Goal: Transaction & Acquisition: Purchase product/service

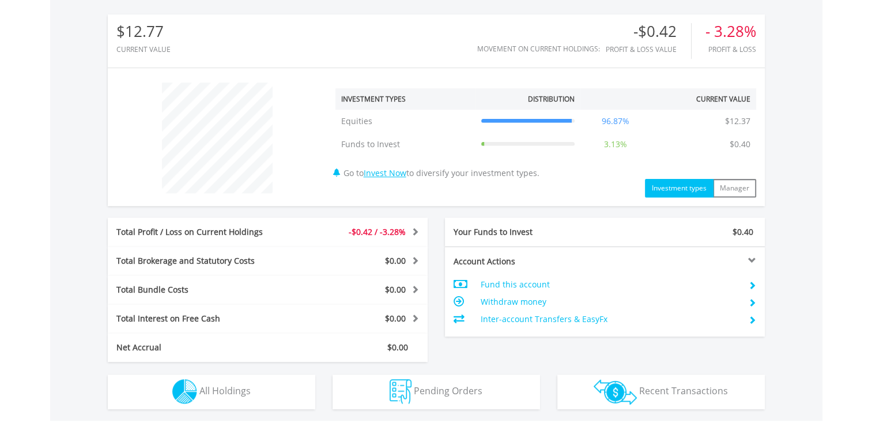
scroll to position [366, 0]
click at [525, 299] on td "Withdraw money" at bounding box center [609, 300] width 259 height 17
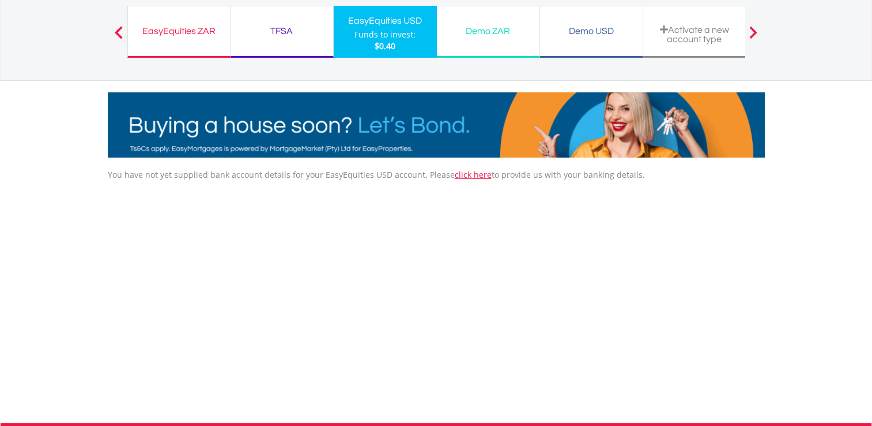
scroll to position [48, 0]
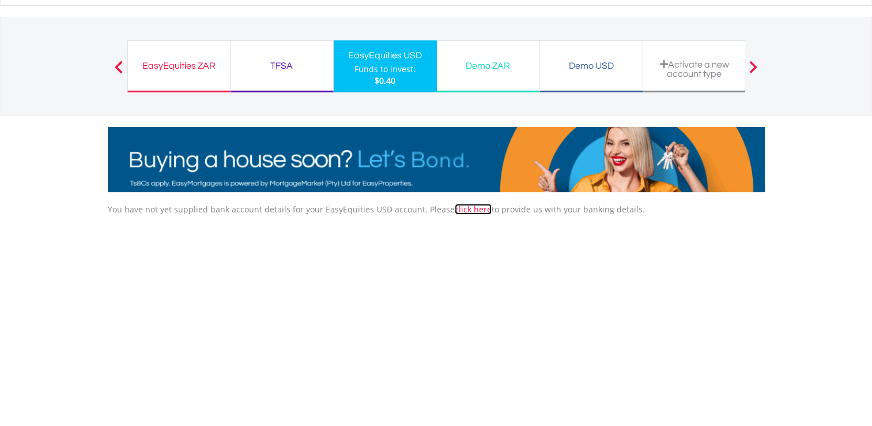
click at [459, 210] on link "click here" at bounding box center [473, 209] width 37 height 11
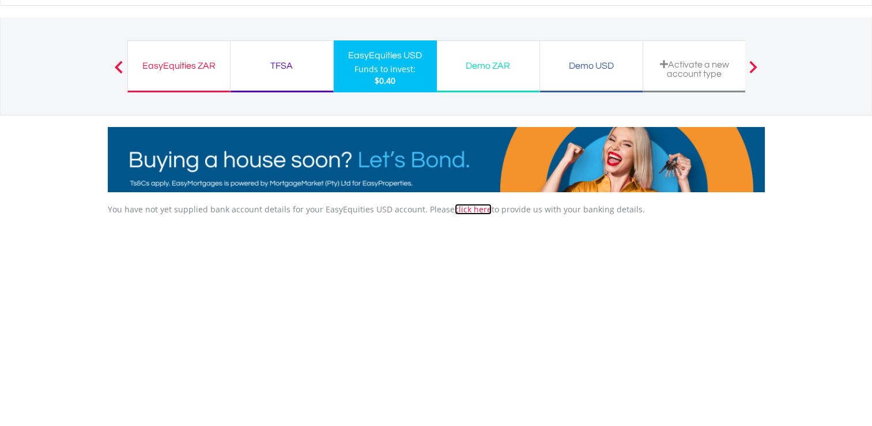
click at [456, 213] on link "click here" at bounding box center [473, 209] width 37 height 11
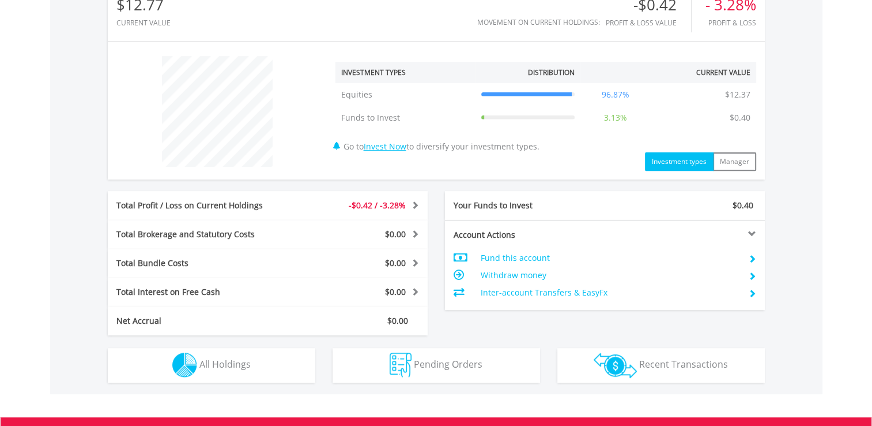
scroll to position [402, 0]
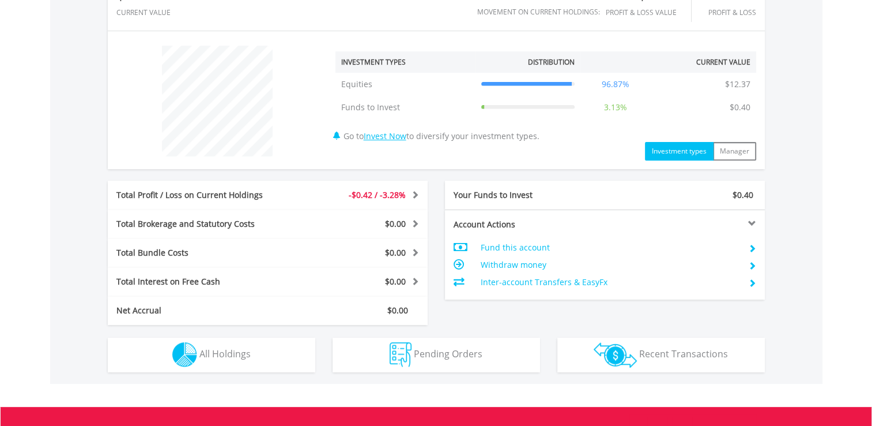
click at [493, 262] on td "Withdraw money" at bounding box center [609, 264] width 259 height 17
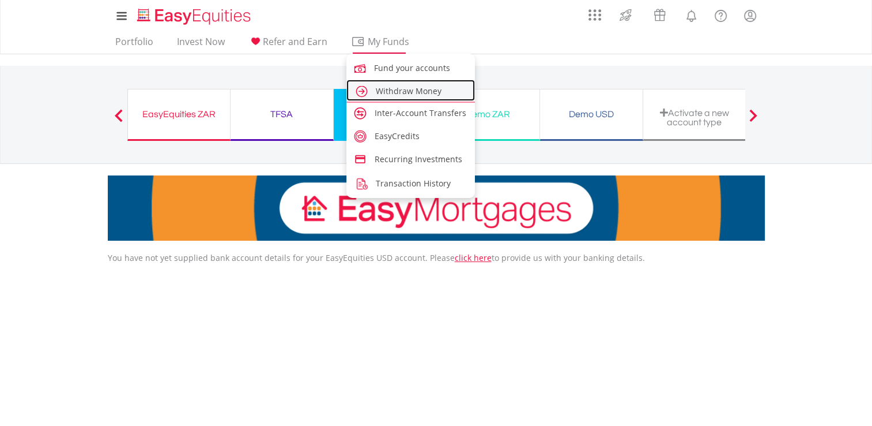
click at [387, 82] on link "Withdraw Money" at bounding box center [411, 90] width 129 height 21
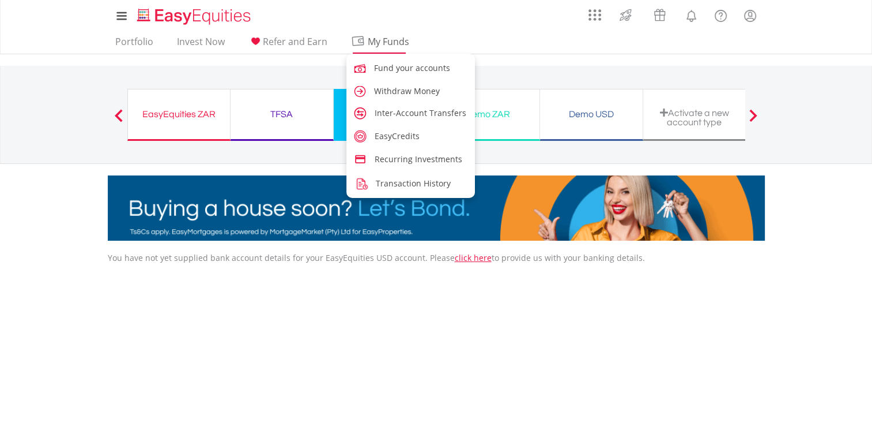
click at [386, 41] on span "My Funds" at bounding box center [389, 41] width 76 height 15
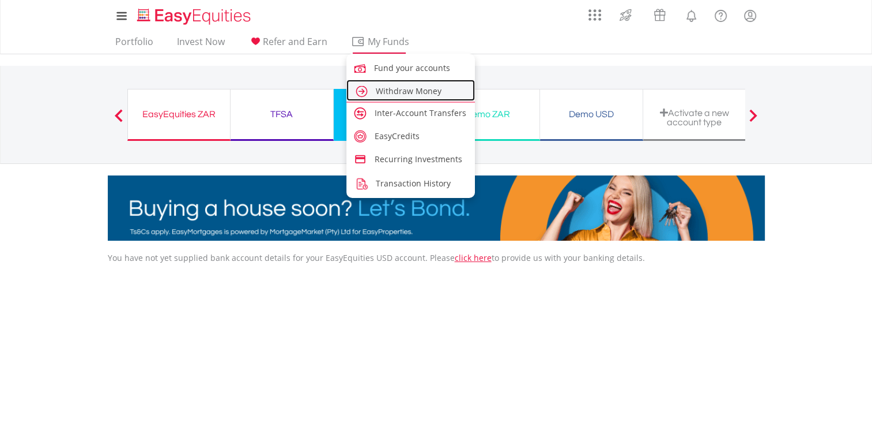
click at [401, 91] on span "Withdraw Money" at bounding box center [409, 90] width 66 height 11
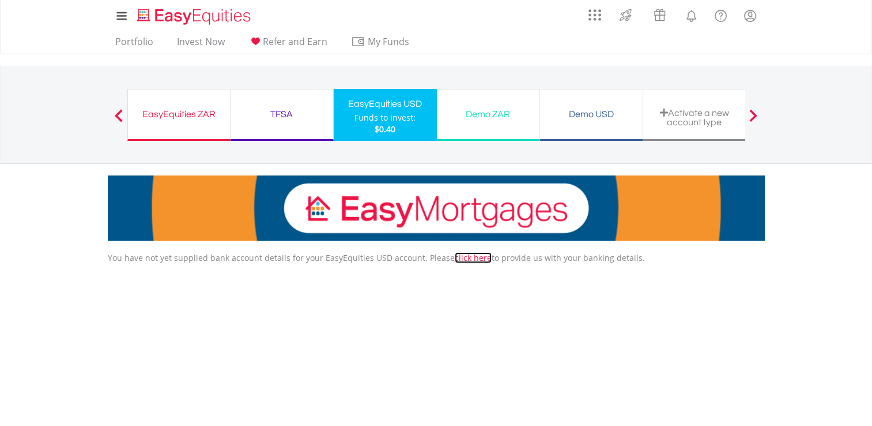
click at [464, 262] on link "click here" at bounding box center [473, 257] width 37 height 11
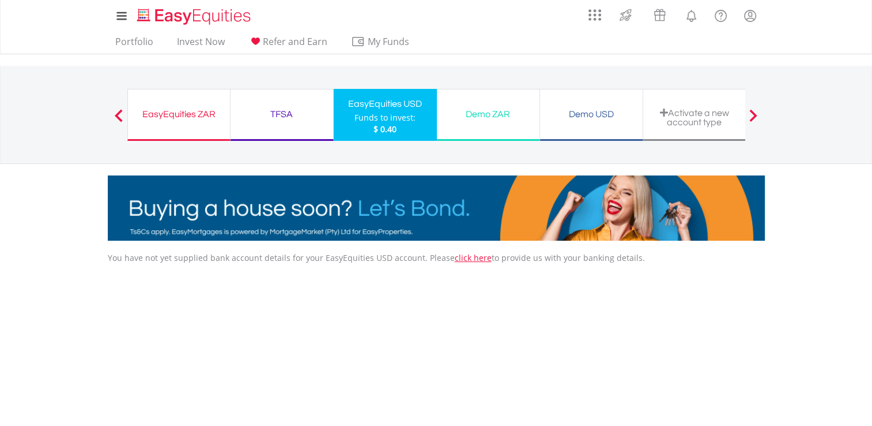
click at [204, 112] on div "EasyEquities ZAR" at bounding box center [179, 114] width 88 height 16
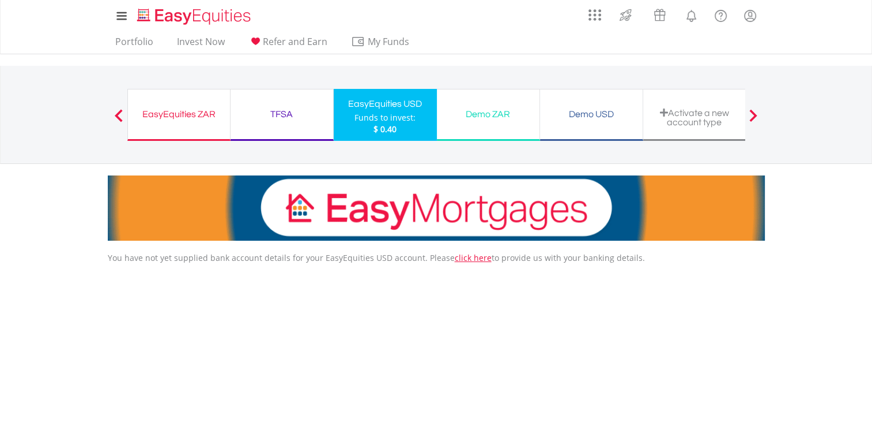
click at [204, 112] on div "EasyEquities ZAR" at bounding box center [179, 114] width 88 height 16
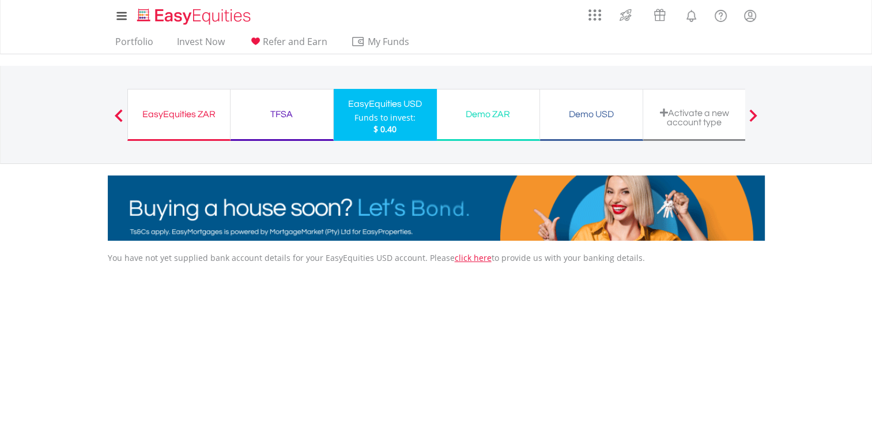
click at [204, 112] on div "EasyEquities ZAR" at bounding box center [179, 114] width 88 height 16
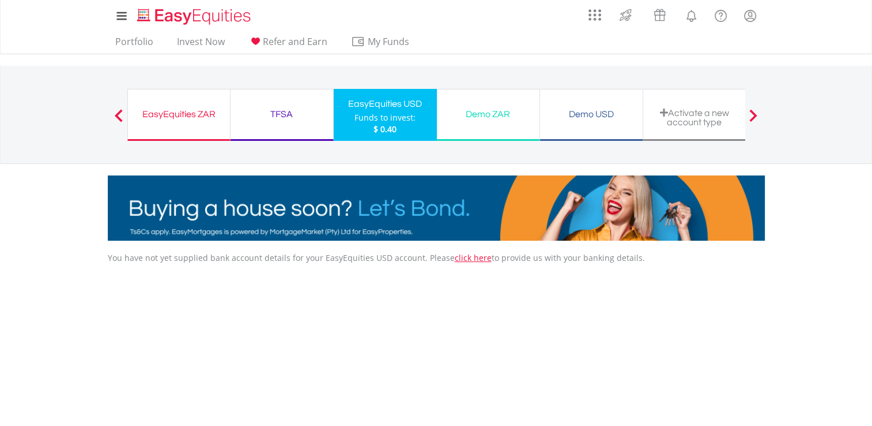
click at [204, 112] on div "EasyEquities ZAR" at bounding box center [179, 114] width 88 height 16
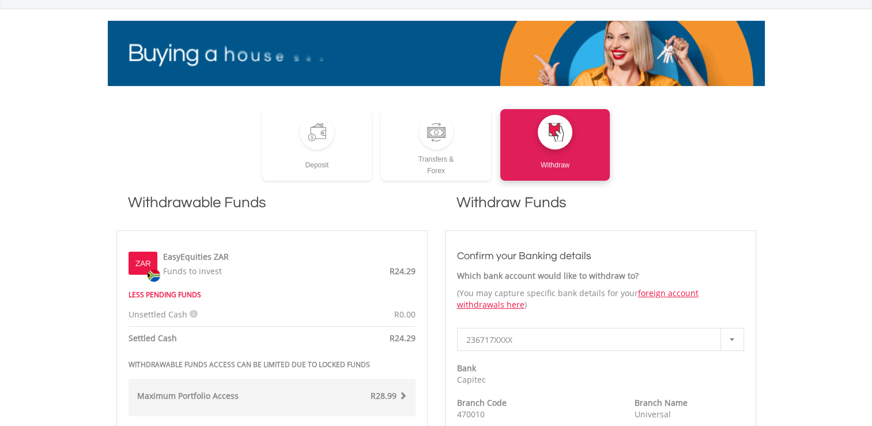
scroll to position [155, 0]
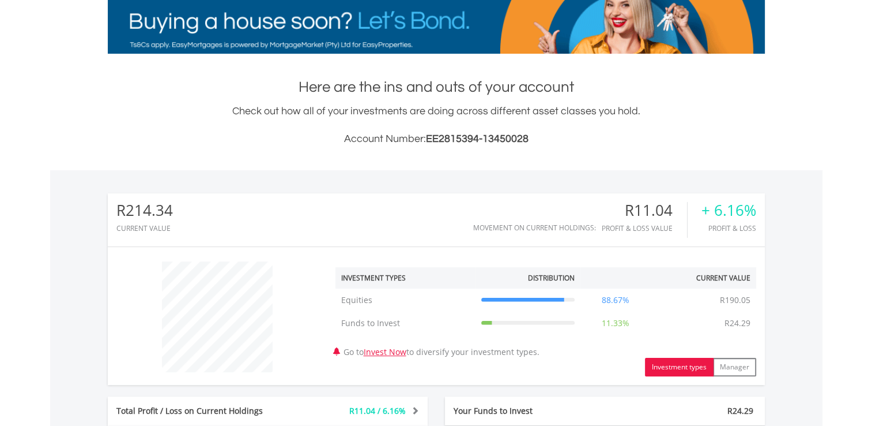
scroll to position [404, 0]
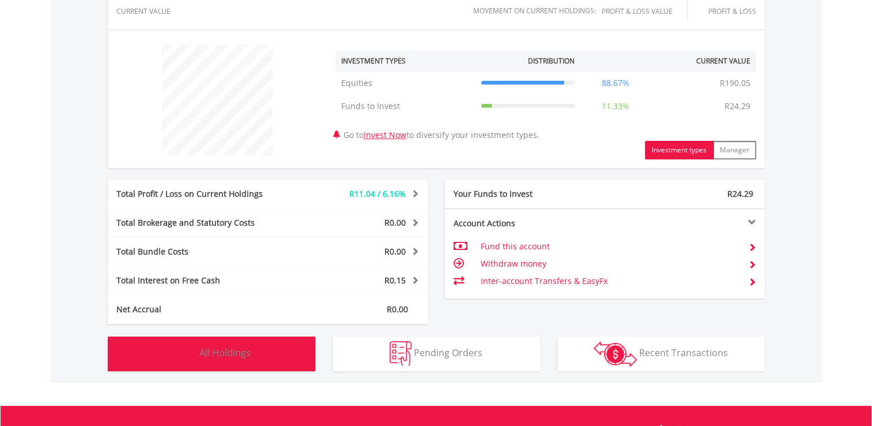
click at [283, 356] on button "Holdings All Holdings" at bounding box center [212, 353] width 208 height 35
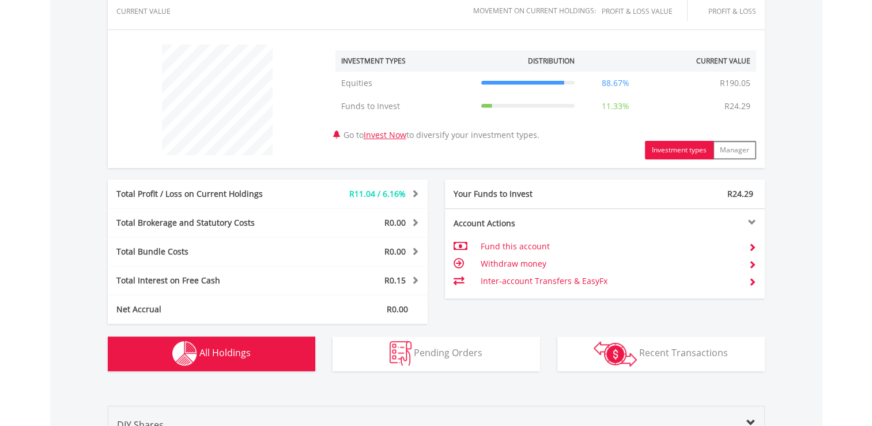
scroll to position [711, 0]
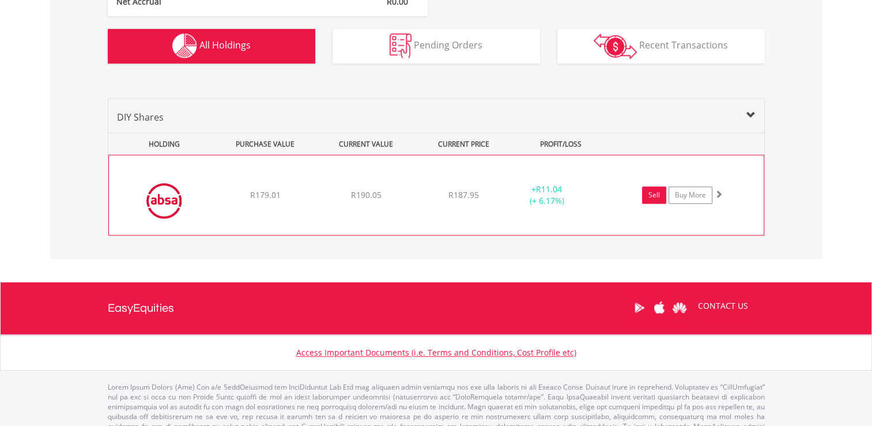
click at [656, 191] on link "Sell" at bounding box center [654, 194] width 24 height 17
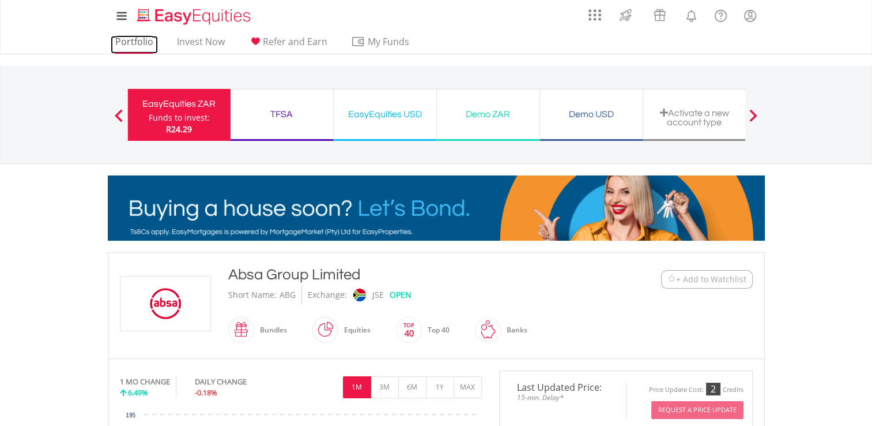
click at [145, 40] on link "Portfolio" at bounding box center [134, 45] width 47 height 18
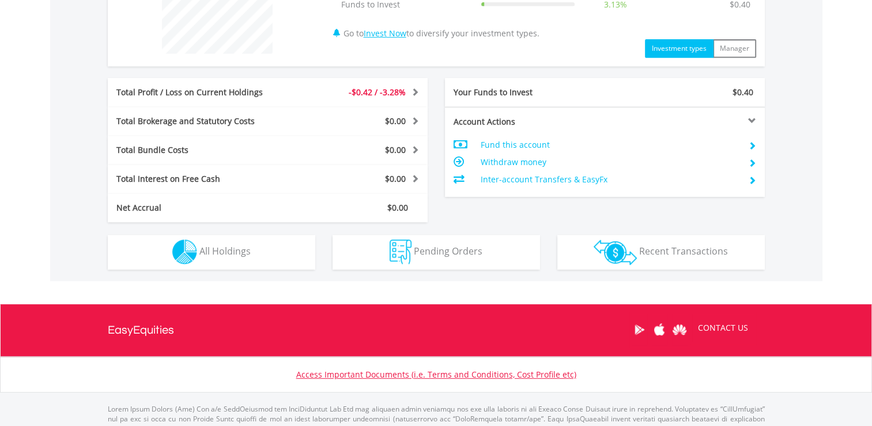
scroll to position [548, 0]
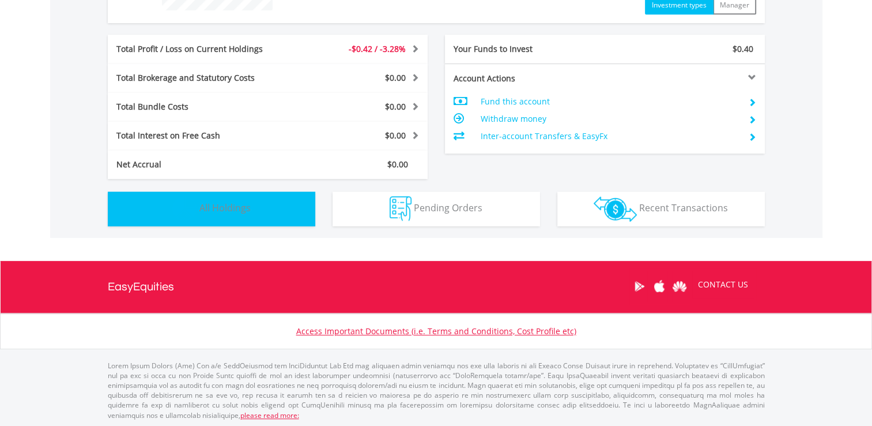
click at [288, 198] on button "Holdings All Holdings" at bounding box center [212, 208] width 208 height 35
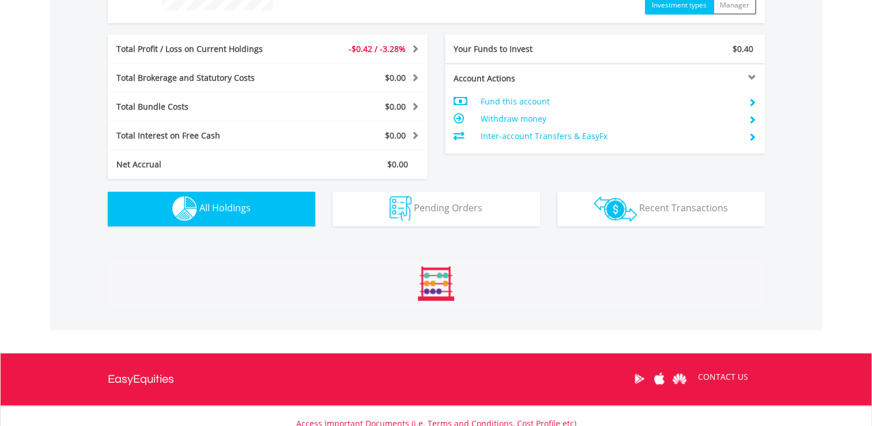
scroll to position [739, 0]
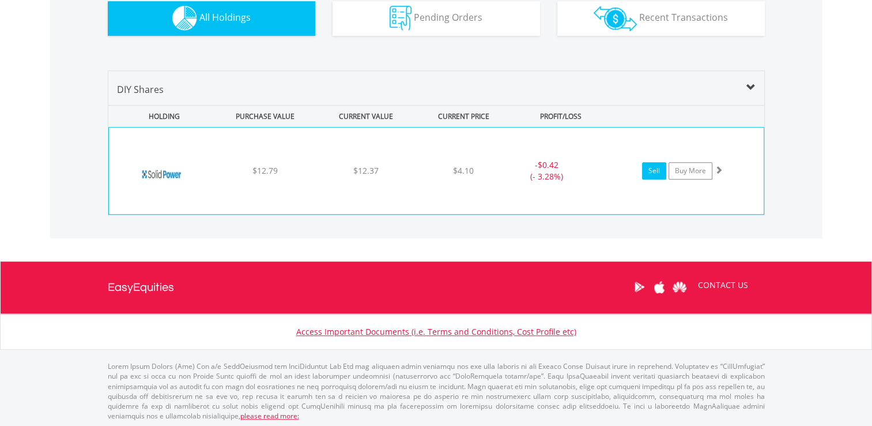
click at [652, 168] on link "Sell" at bounding box center [654, 170] width 24 height 17
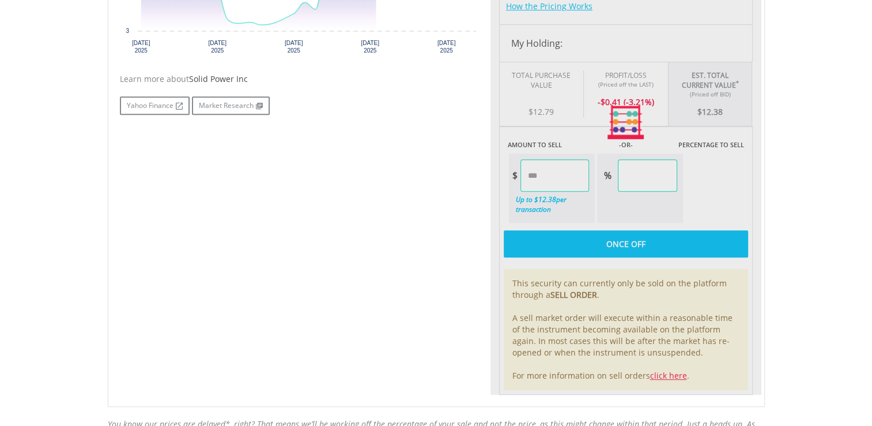
type input "*****"
type input "******"
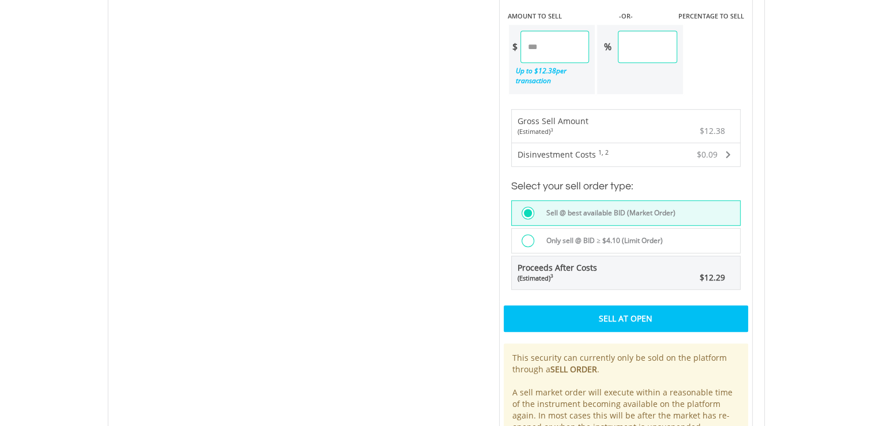
scroll to position [659, 0]
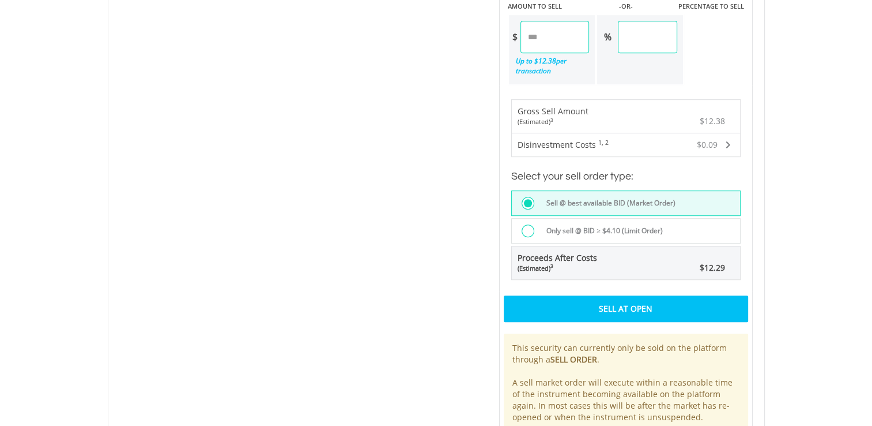
click at [642, 310] on div "Sell At Open" at bounding box center [626, 308] width 244 height 27
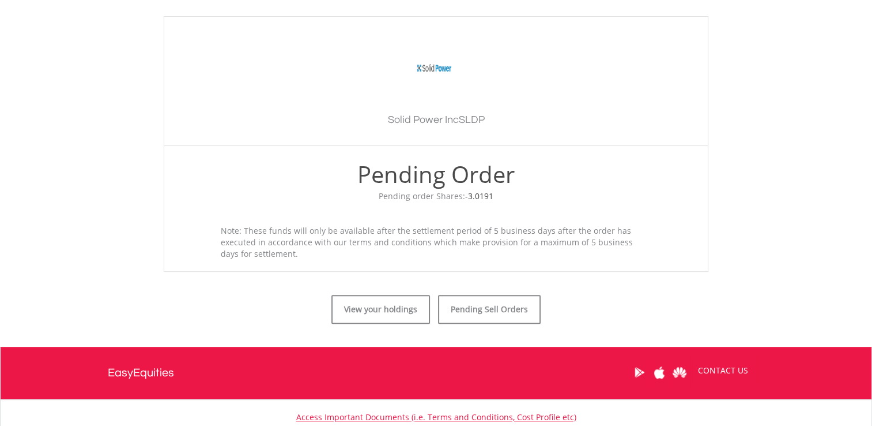
scroll to position [399, 0]
